Goal: Task Accomplishment & Management: Manage account settings

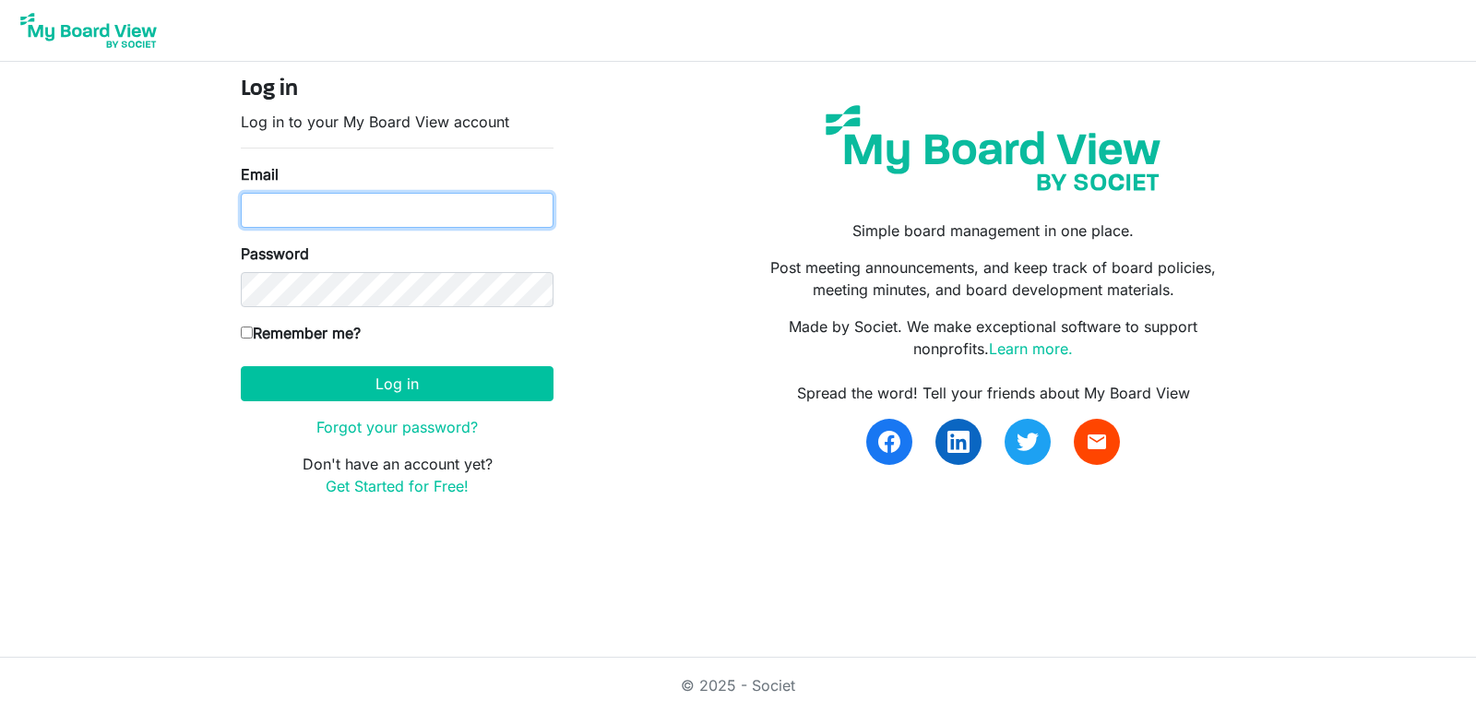
click at [350, 203] on input "Email" at bounding box center [397, 210] width 313 height 35
type input "[EMAIL_ADDRESS][DOMAIN_NAME]"
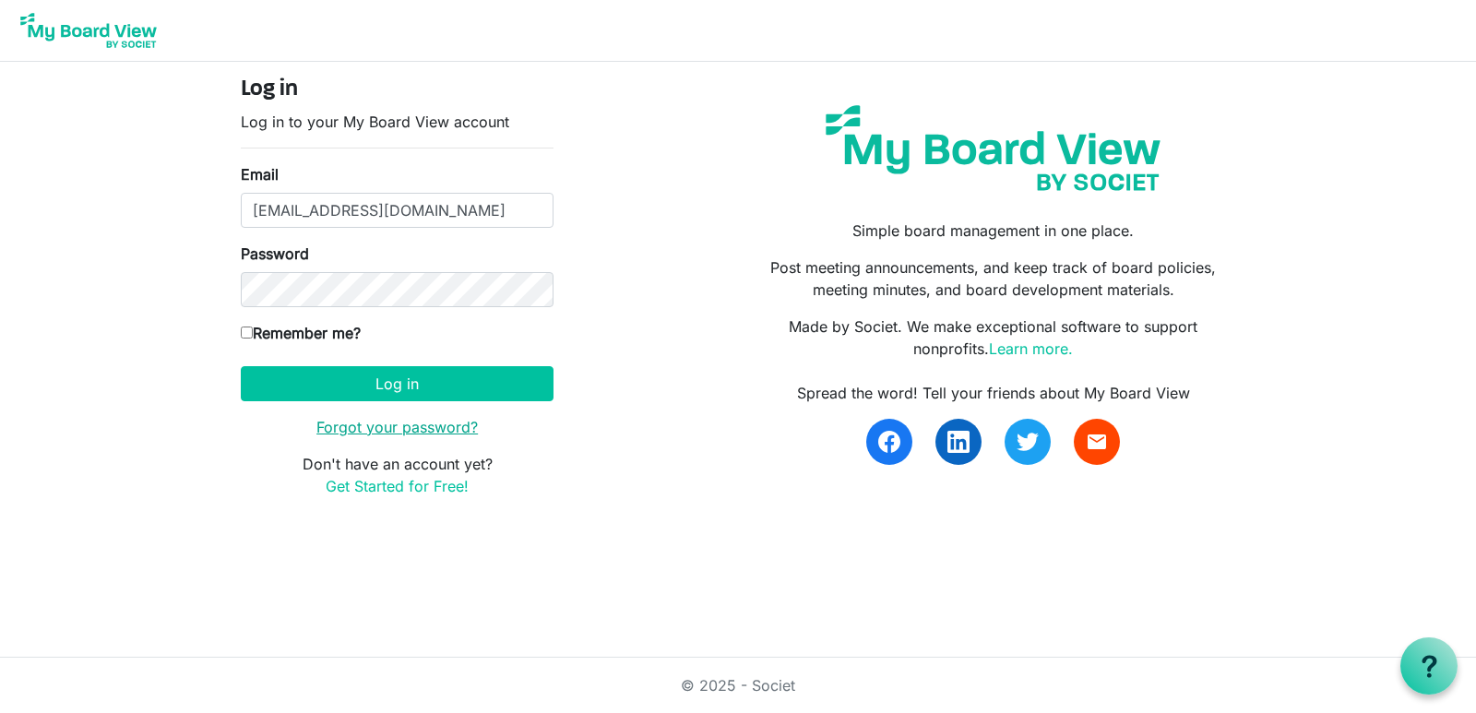
click at [440, 433] on link "Forgot your password?" at bounding box center [396, 427] width 161 height 18
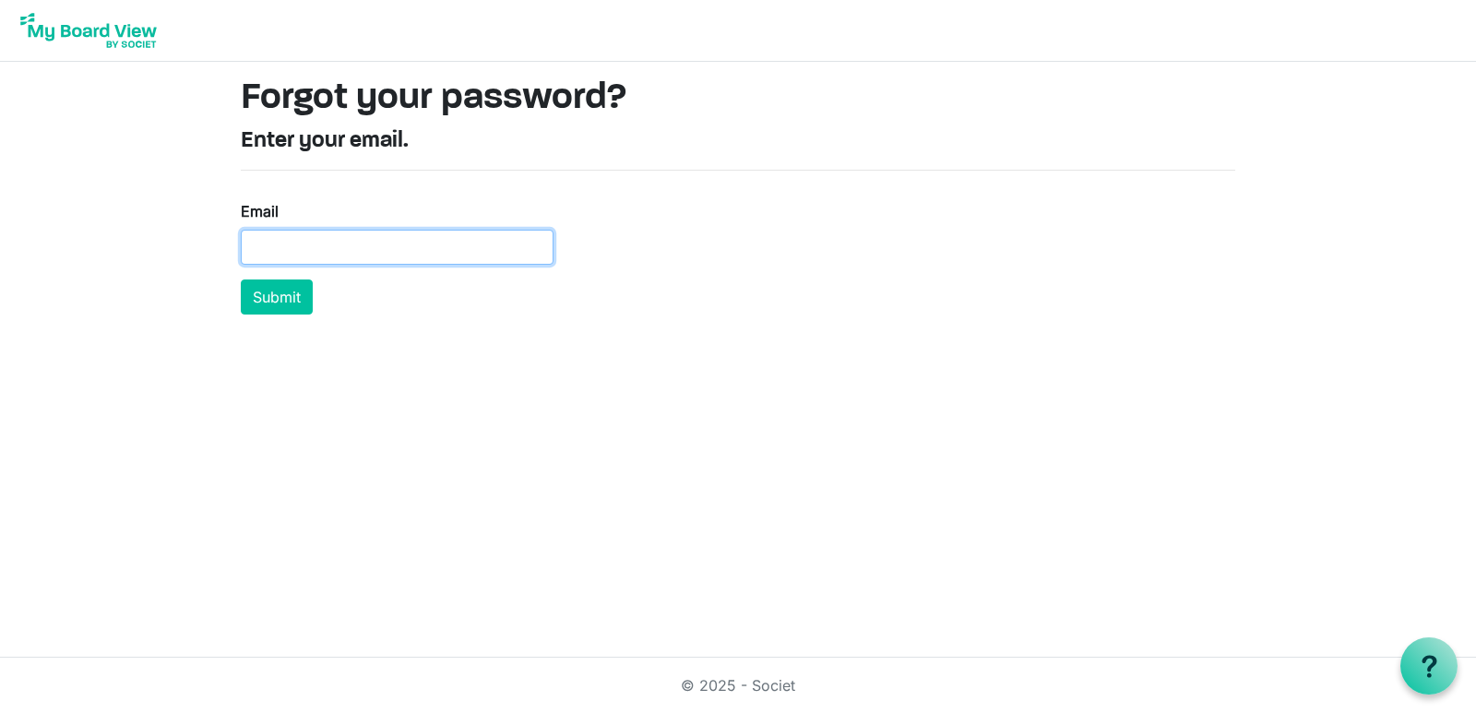
click at [343, 251] on input "Email" at bounding box center [397, 247] width 313 height 35
type input "vita@elephantcircle.org"
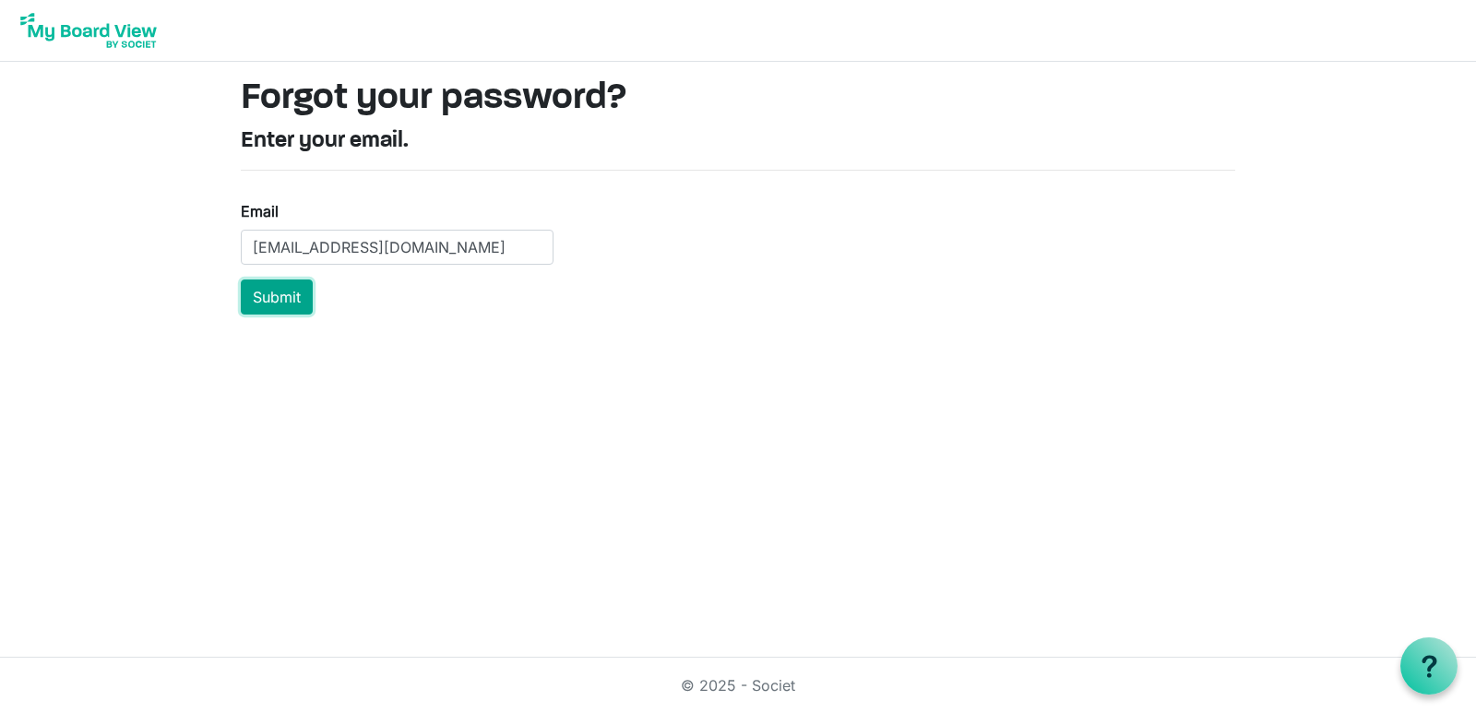
click at [273, 306] on button "Submit" at bounding box center [277, 297] width 72 height 35
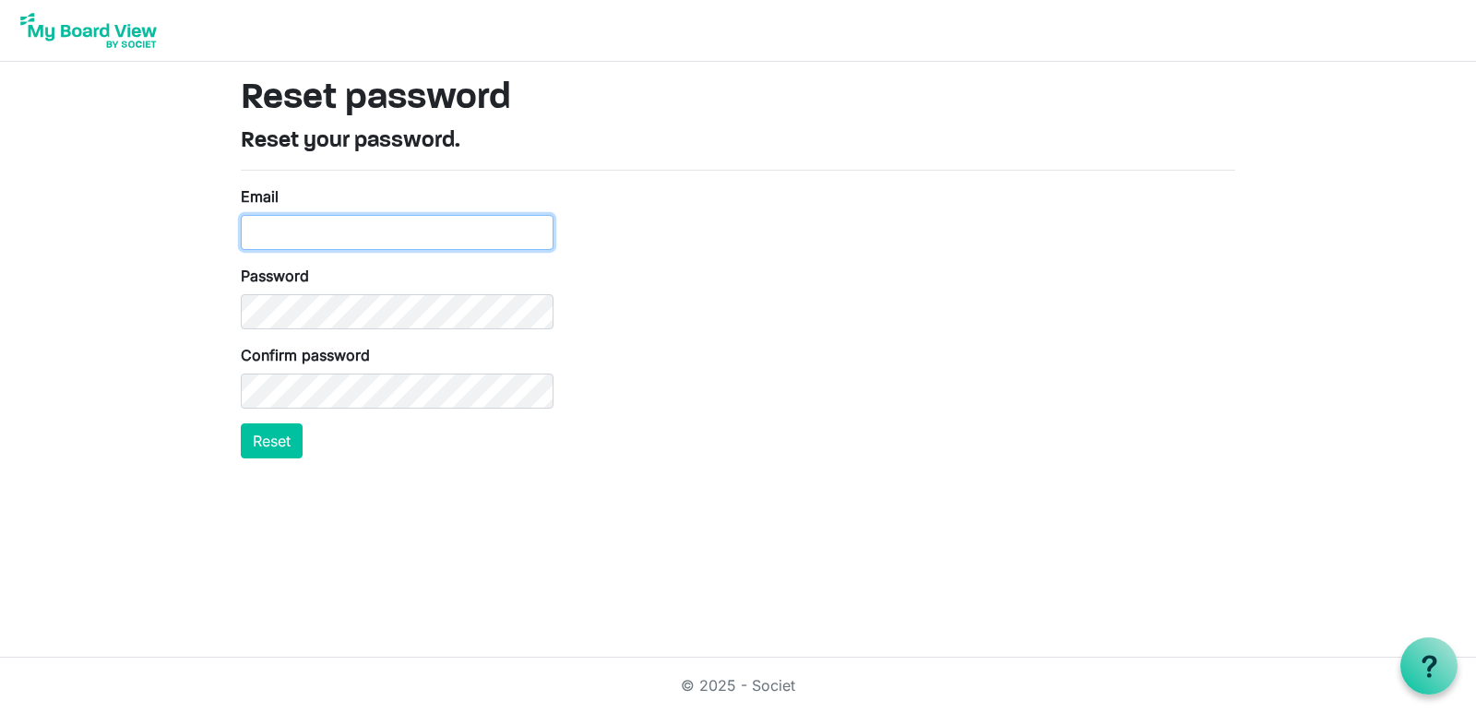
click at [302, 233] on input "Email" at bounding box center [397, 232] width 313 height 35
type input "vita@elephantcircle.org"
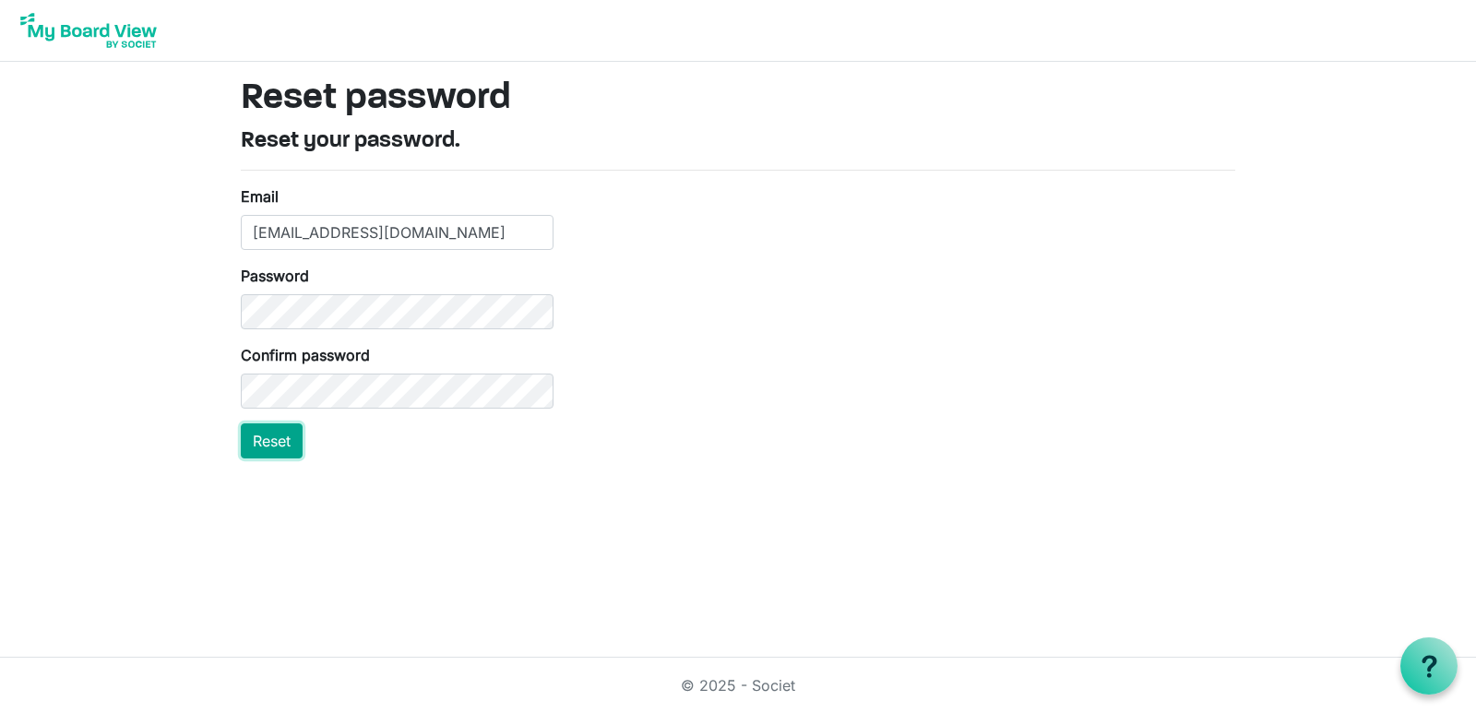
click at [284, 450] on button "Reset" at bounding box center [272, 441] width 62 height 35
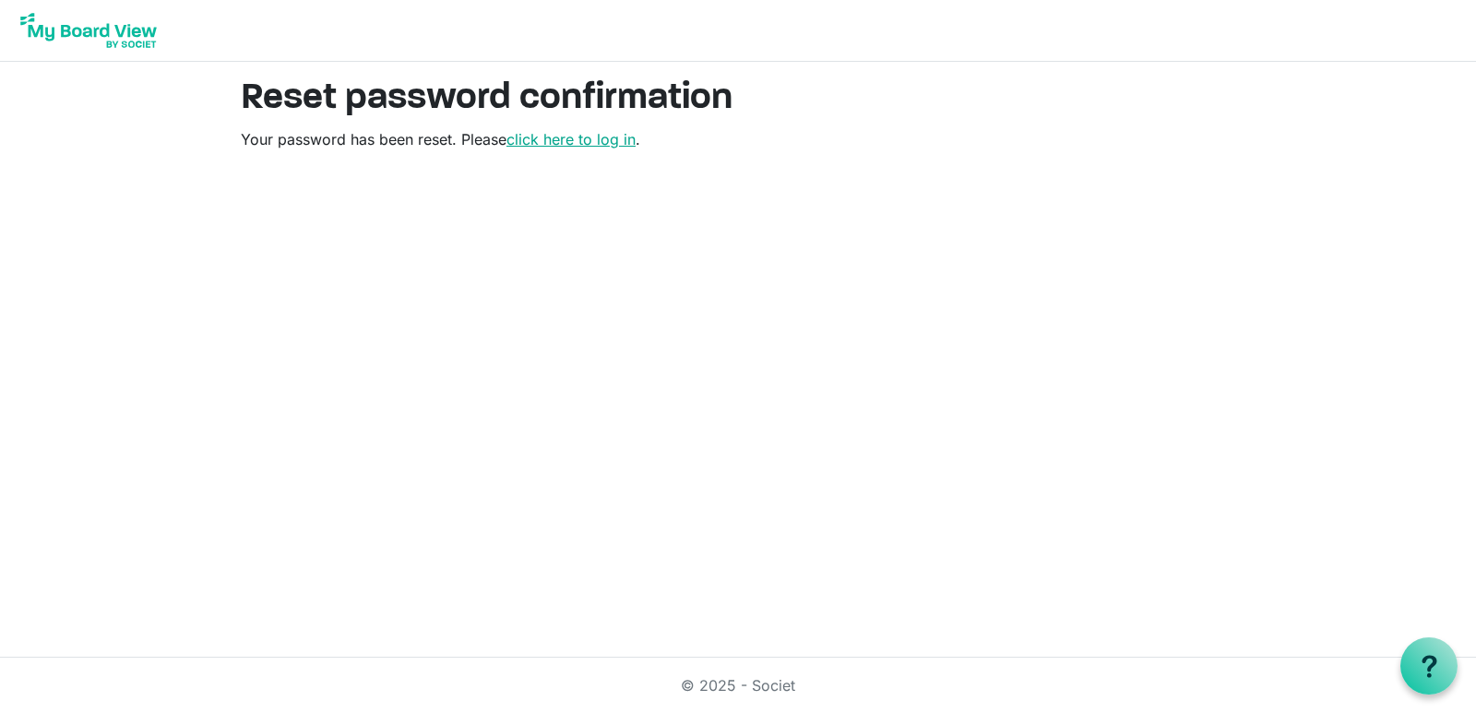
click at [578, 134] on link "click here to log in" at bounding box center [571, 139] width 129 height 18
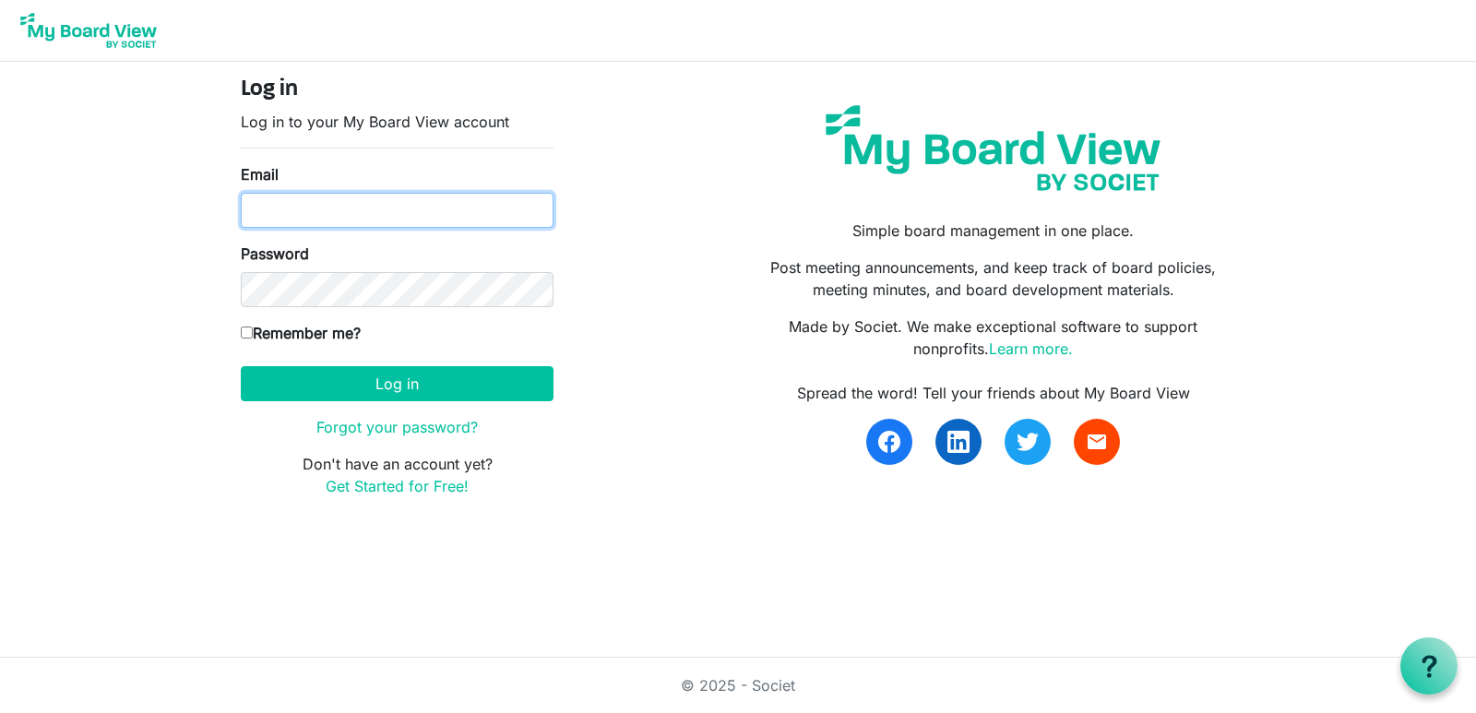
click at [315, 206] on input "Email" at bounding box center [397, 210] width 313 height 35
type input "vita@elephantcircle.org"
click at [242, 336] on input "Remember me?" at bounding box center [247, 333] width 12 height 12
checkbox input "true"
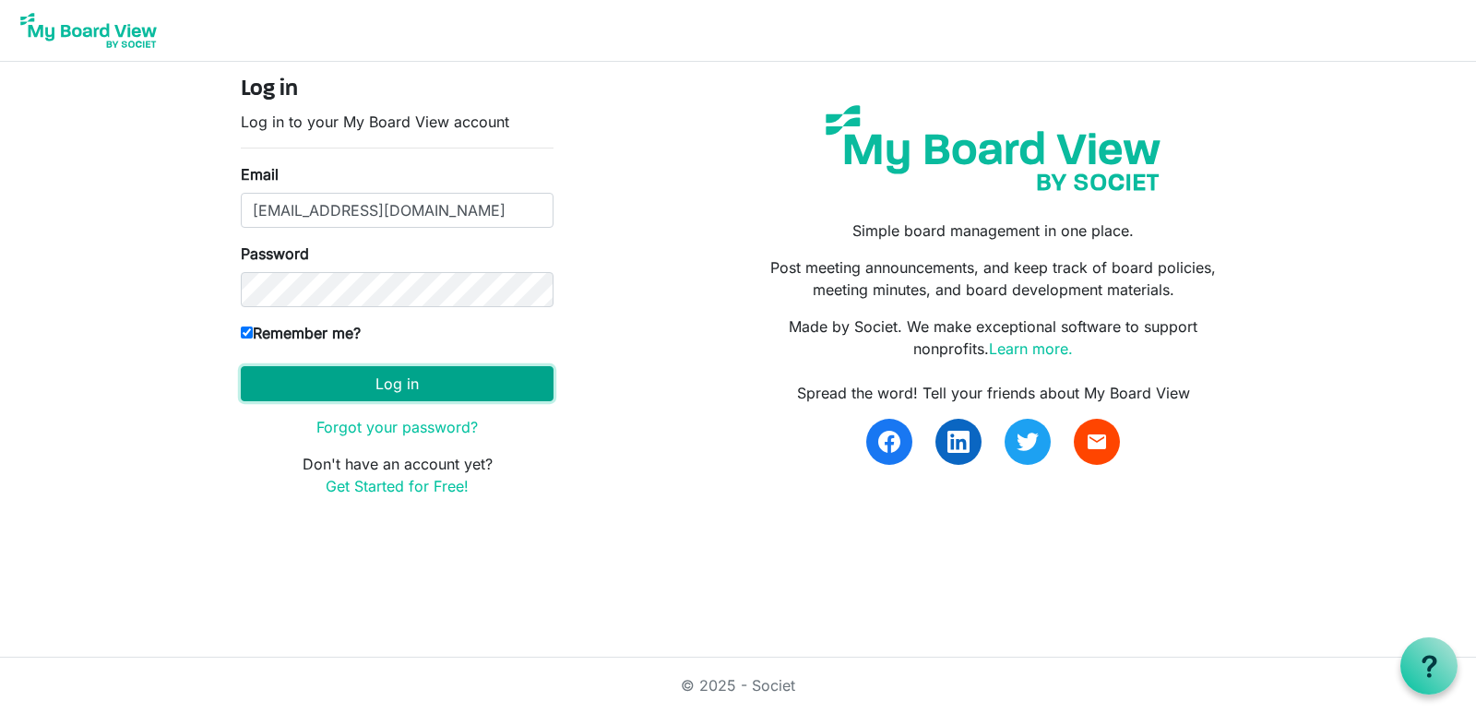
click at [336, 375] on button "Log in" at bounding box center [397, 383] width 313 height 35
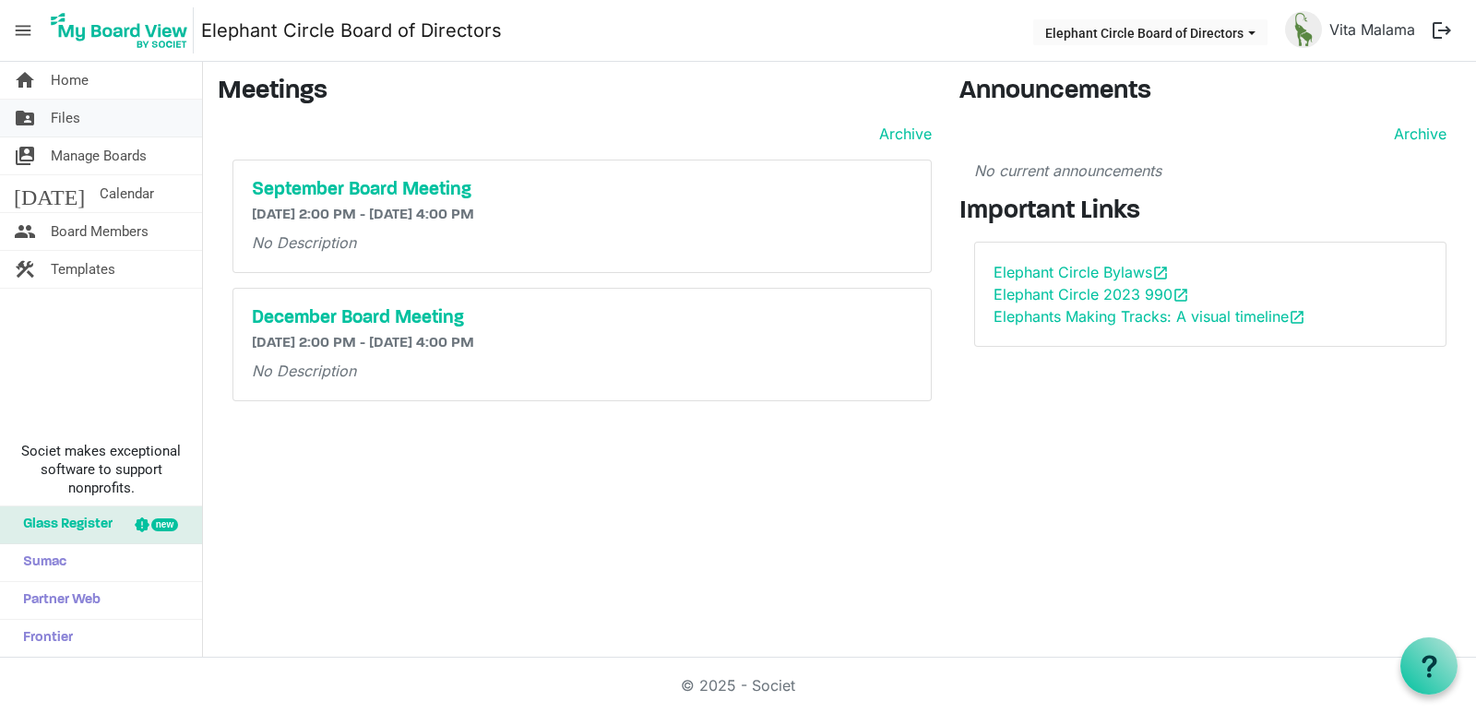
click at [113, 128] on link "folder_shared Files" at bounding box center [101, 118] width 202 height 37
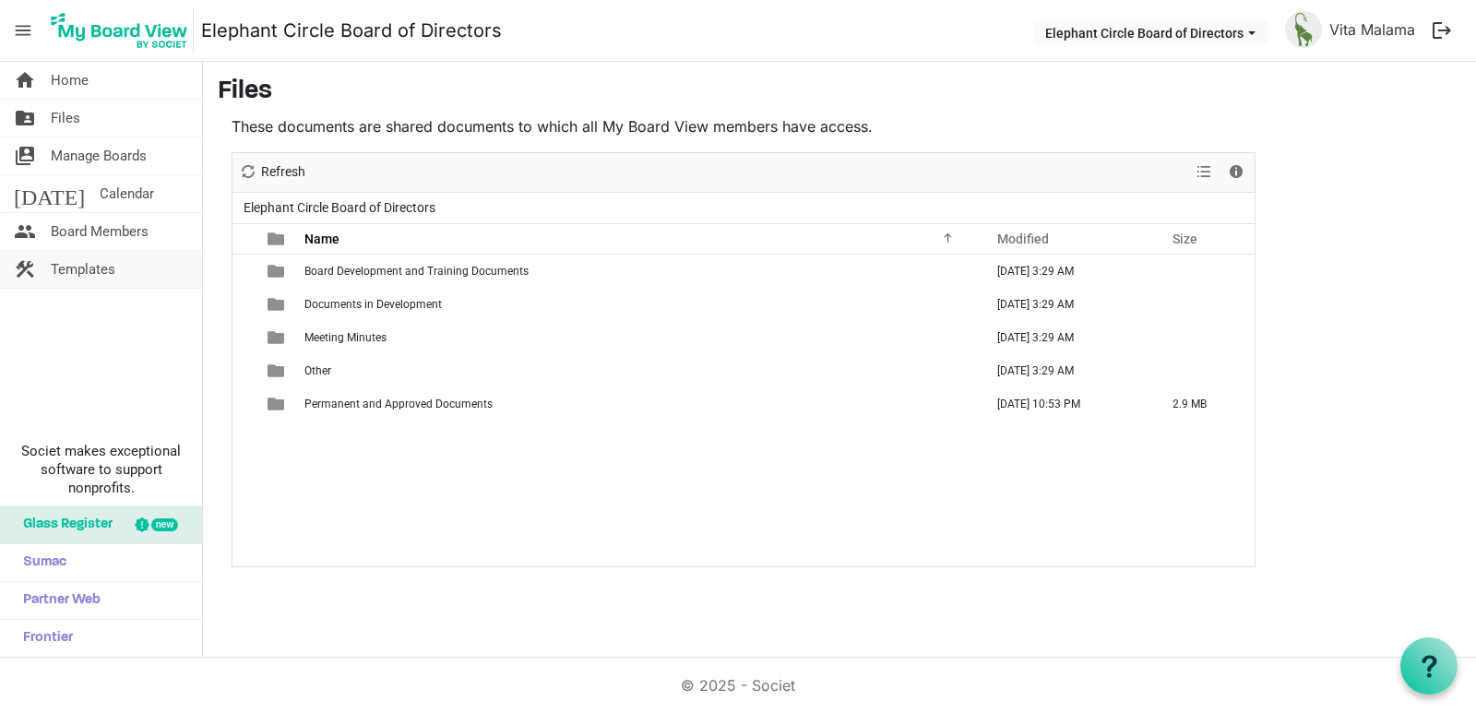
click at [78, 268] on span "Templates" at bounding box center [83, 269] width 65 height 37
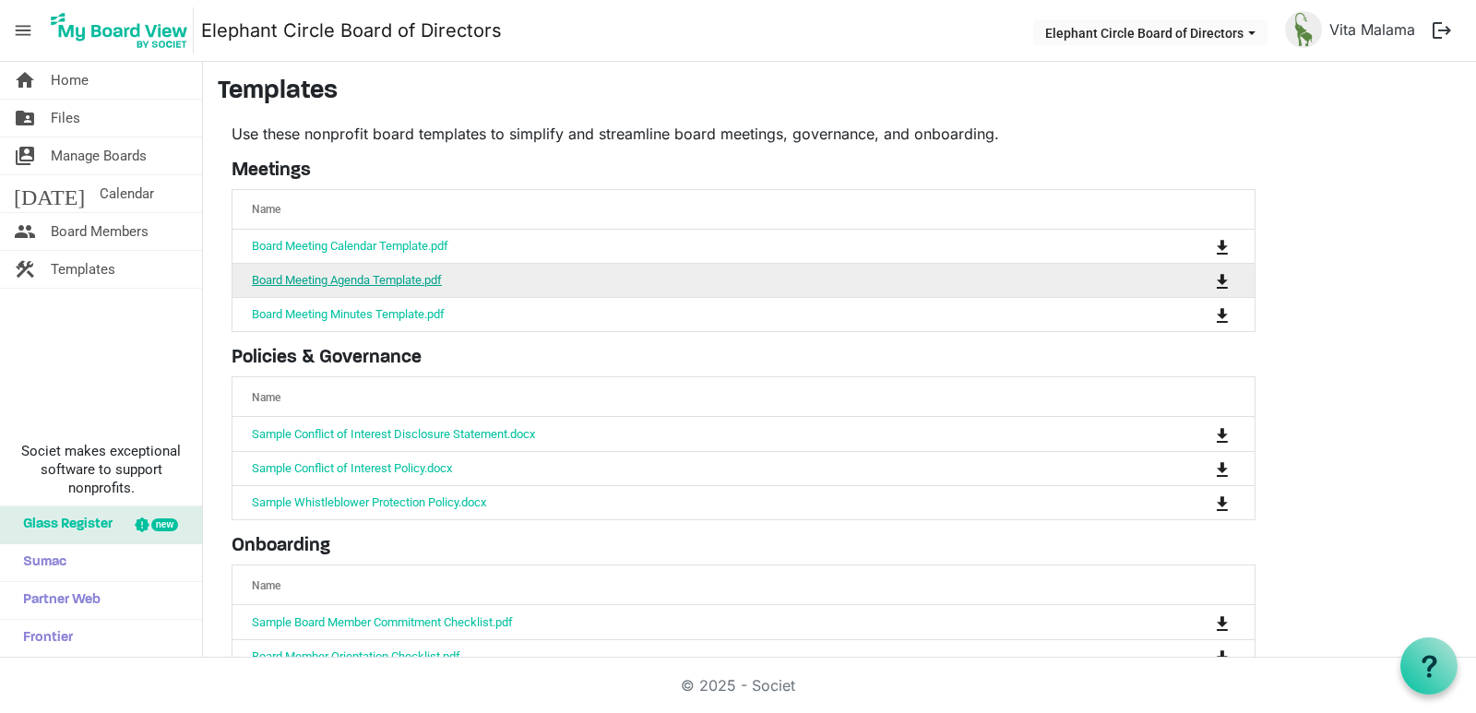
click at [359, 282] on link "Board Meeting Agenda Template.pdf" at bounding box center [347, 280] width 190 height 14
